Goal: Check status: Check status

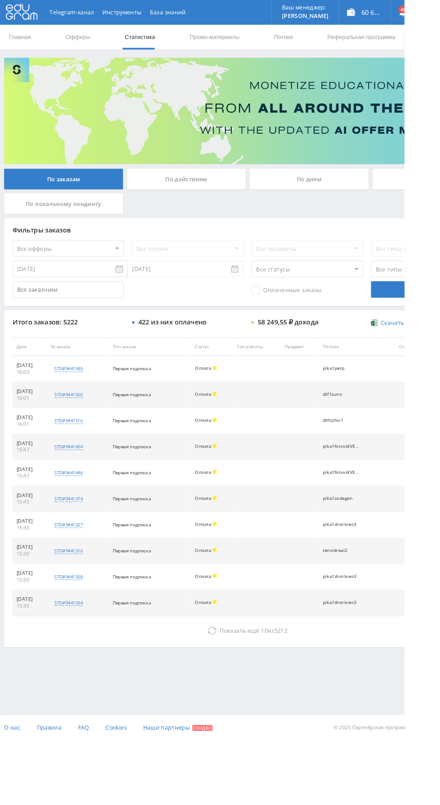
click at [345, 188] on div "По дням" at bounding box center [335, 195] width 129 height 22
click at [0, 0] on input "По дням" at bounding box center [0, 0] width 0 height 0
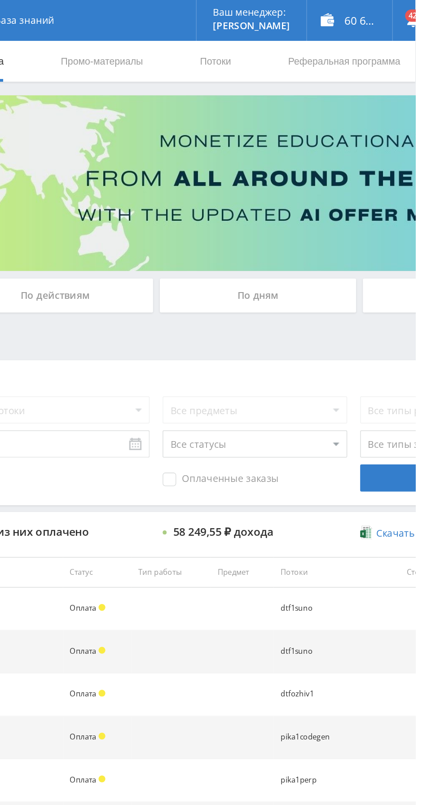
click at [305, 36] on link "Потоки" at bounding box center [308, 40] width 22 height 27
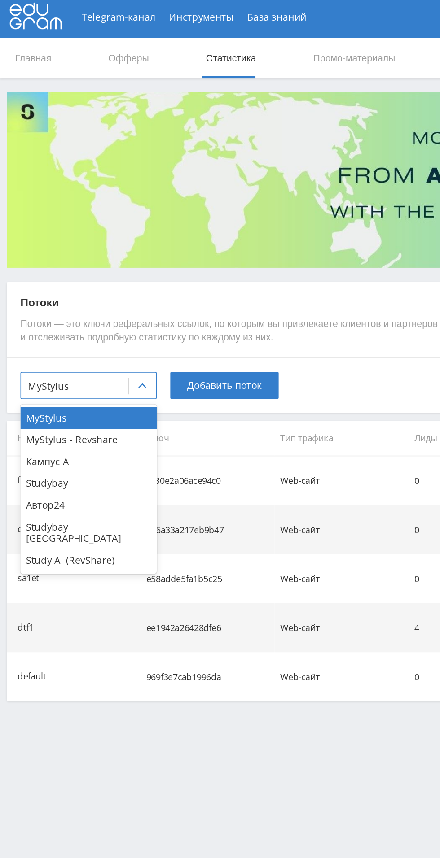
click at [27, 292] on div "MyStylus - Revshare" at bounding box center [58, 292] width 90 height 14
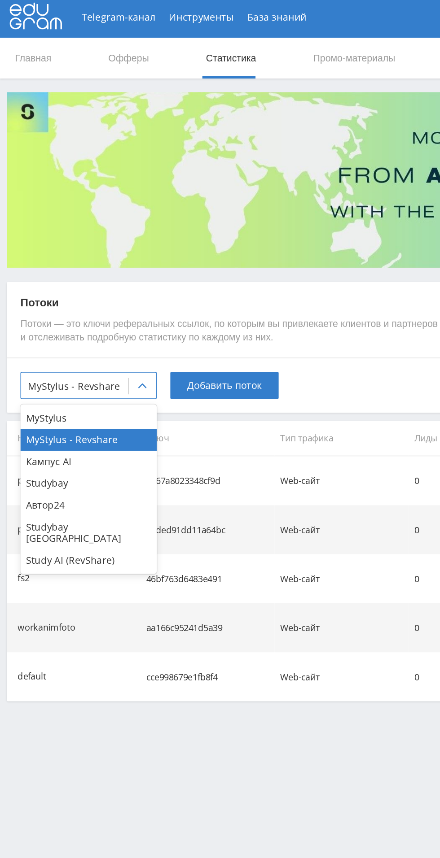
click at [20, 304] on div "Кампус AI" at bounding box center [58, 306] width 90 height 14
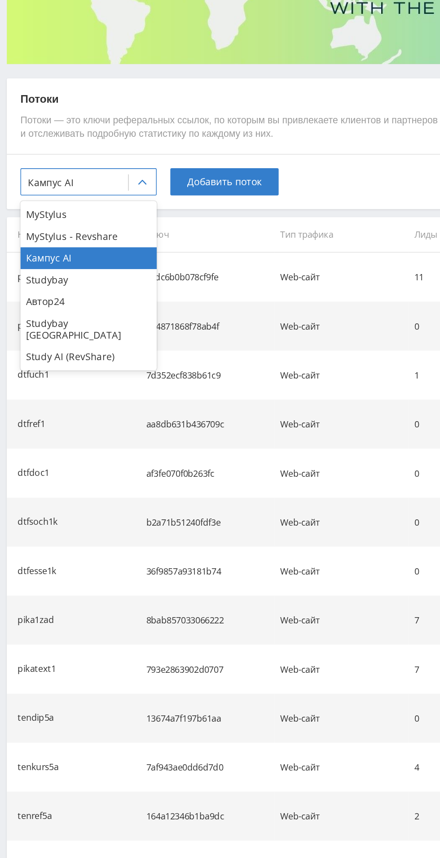
click at [24, 365] on div "Study AI (RevShare)" at bounding box center [58, 371] width 90 height 14
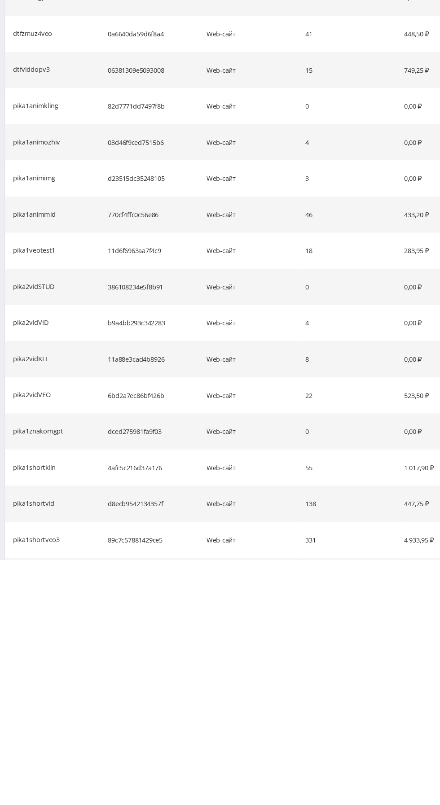
scroll to position [538, 0]
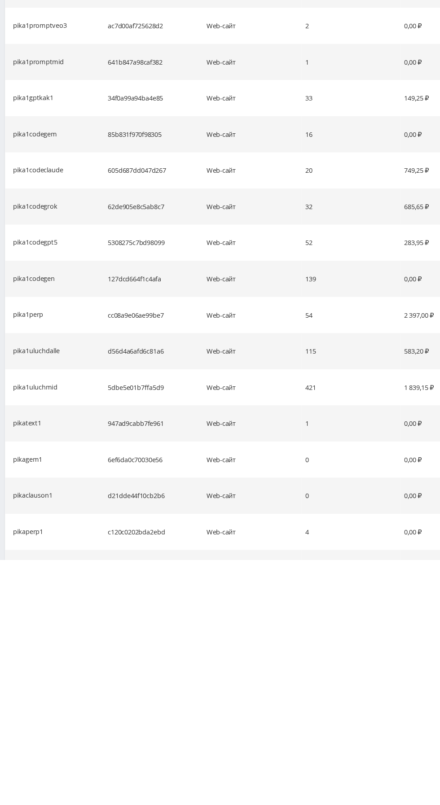
scroll to position [1184, 0]
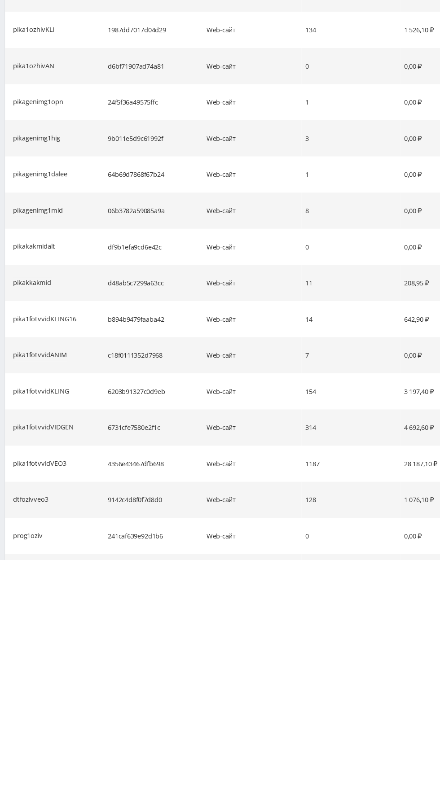
scroll to position [1830, 0]
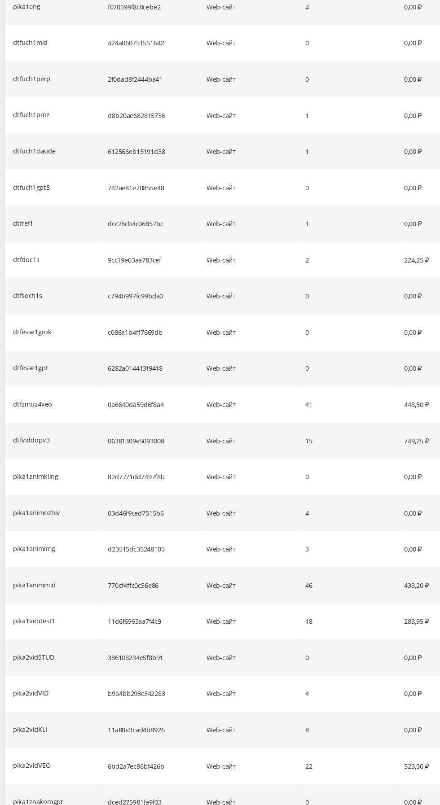
scroll to position [0, 0]
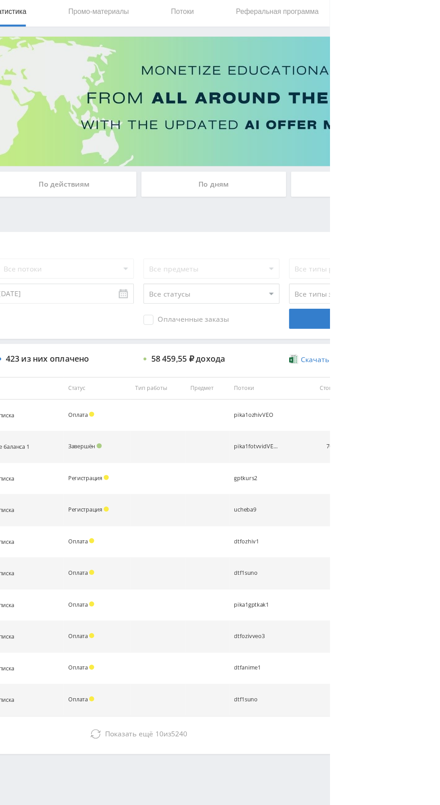
click at [231, 684] on icon at bounding box center [230, 686] width 9 height 9
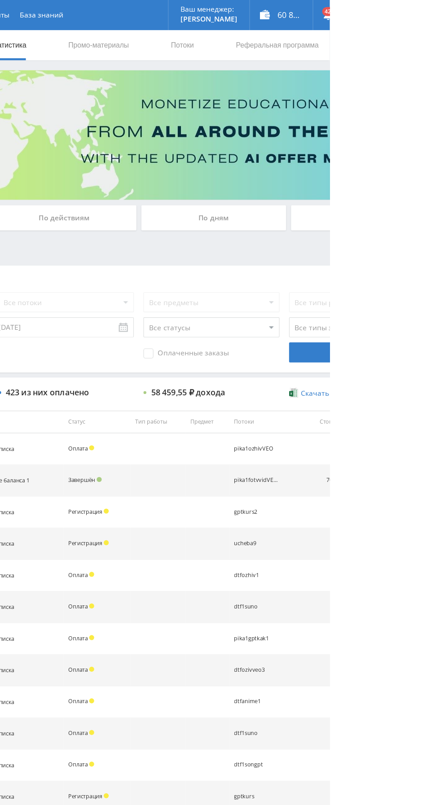
click at [338, 195] on div "По дням" at bounding box center [335, 195] width 129 height 22
click at [0, 0] on input "По дням" at bounding box center [0, 0] width 0 height 0
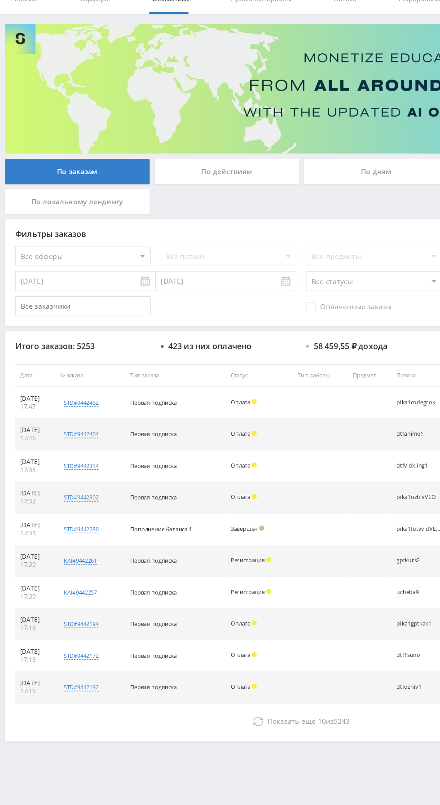
click at [194, 686] on button "Показать ещё 10 из 5243" at bounding box center [268, 686] width 511 height 18
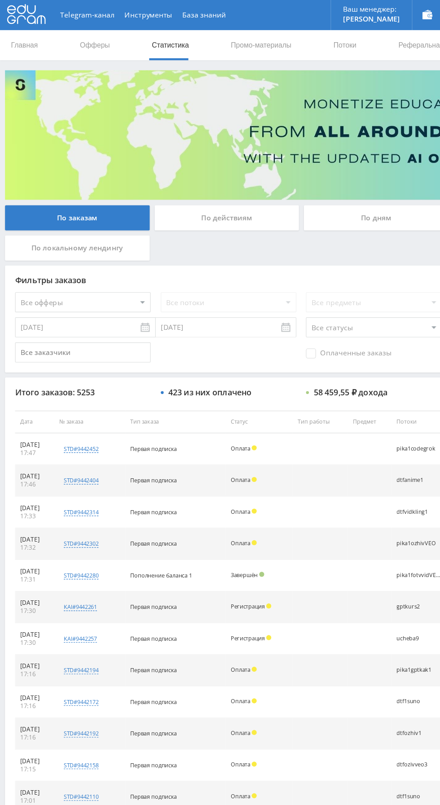
click at [328, 193] on div "По дням" at bounding box center [335, 195] width 129 height 22
click at [0, 0] on input "По дням" at bounding box center [0, 0] width 0 height 0
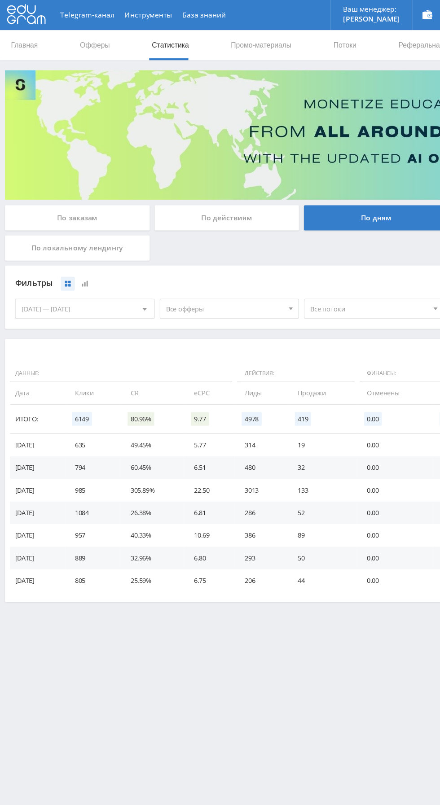
click at [220, 275] on span "Все офферы" at bounding box center [201, 275] width 105 height 17
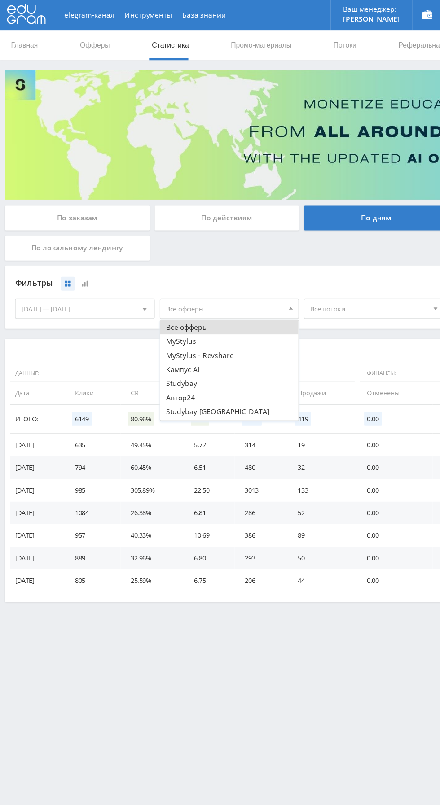
click at [190, 329] on button "Кампус AI" at bounding box center [205, 330] width 124 height 13
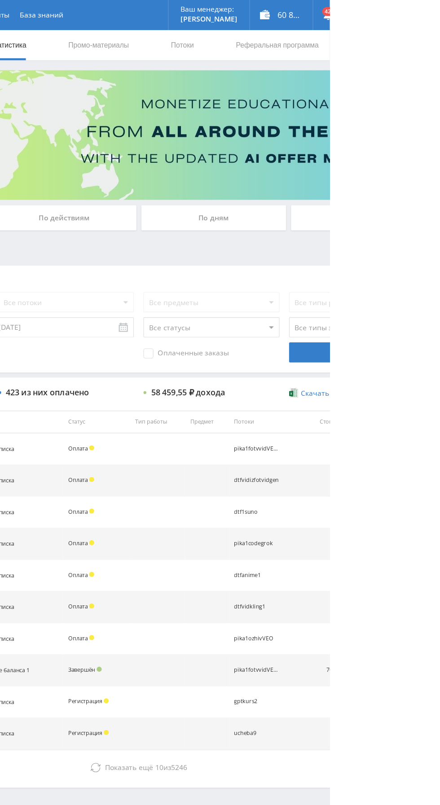
click at [317, 188] on div "По дням" at bounding box center [335, 195] width 129 height 22
click at [0, 0] on input "По дням" at bounding box center [0, 0] width 0 height 0
